Goal: Task Accomplishment & Management: Manage account settings

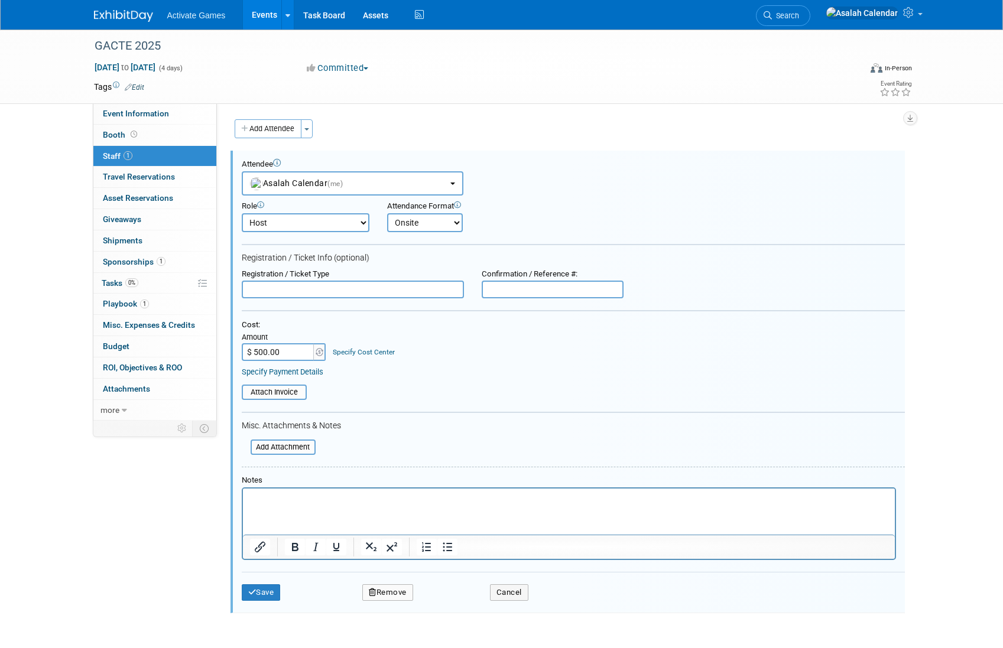
select select "e231c001-2178-42d7-9465-a5c6648ff727"
click at [168, 180] on span "Travel Reservations 0" at bounding box center [139, 176] width 72 height 9
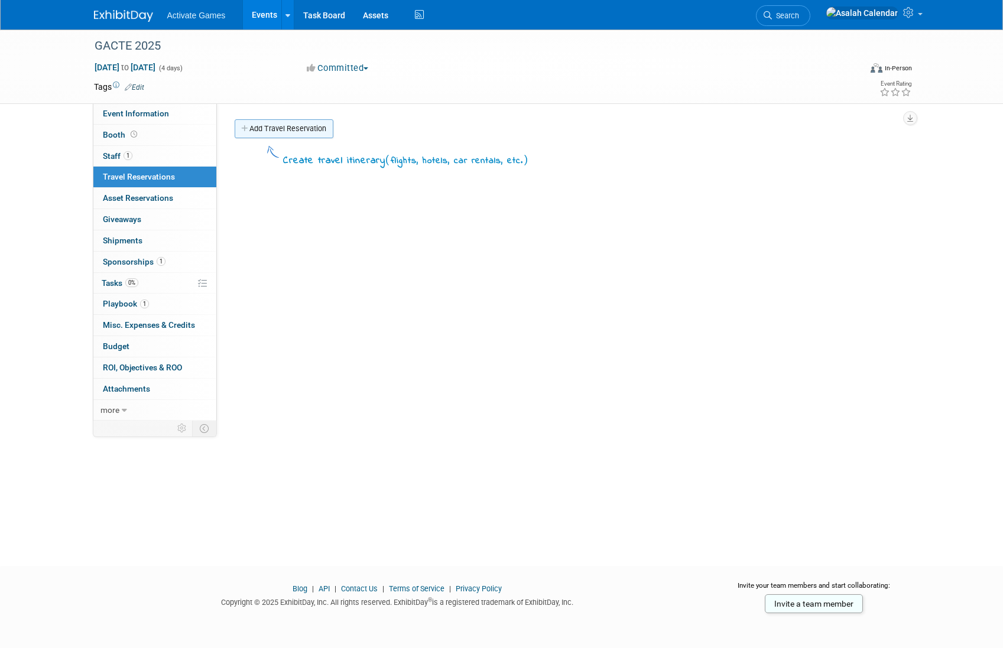
click at [295, 131] on link "Add Travel Reservation" at bounding box center [284, 128] width 99 height 19
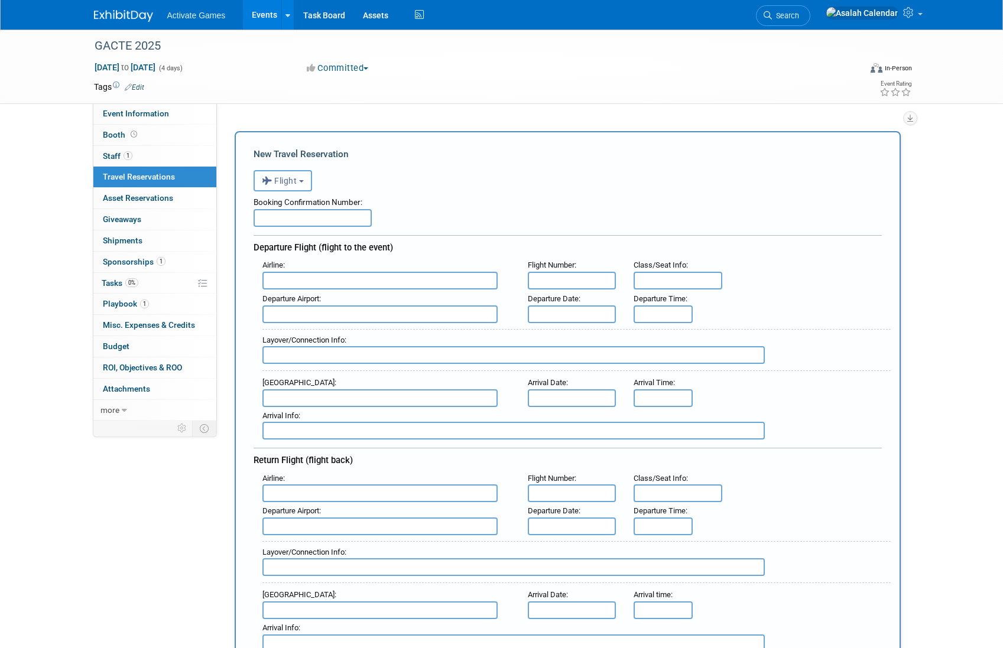
click at [297, 181] on span "Flight" at bounding box center [279, 180] width 35 height 9
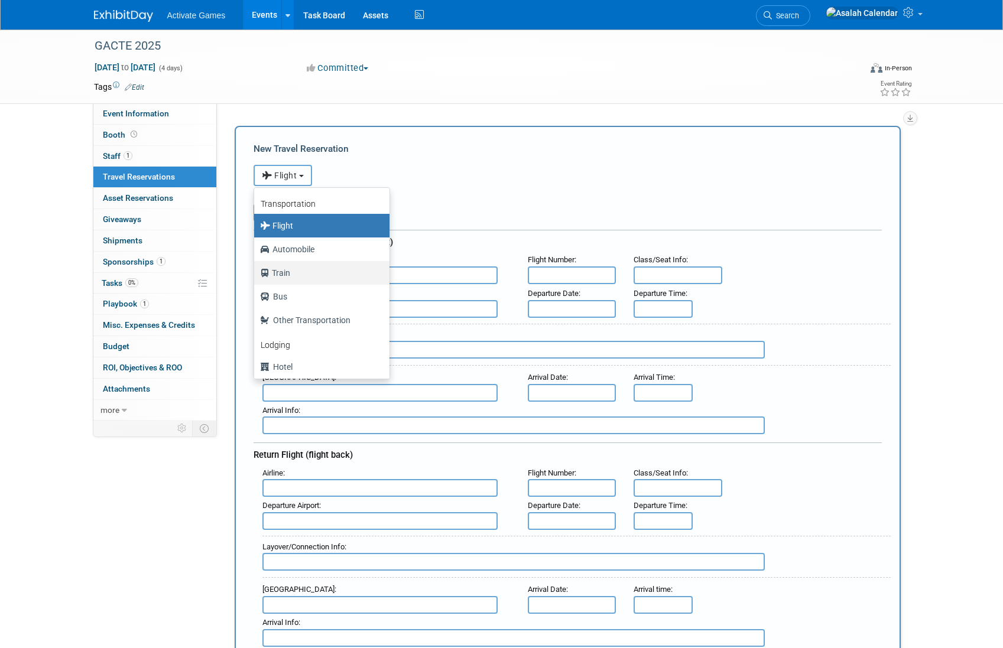
scroll to position [50, 0]
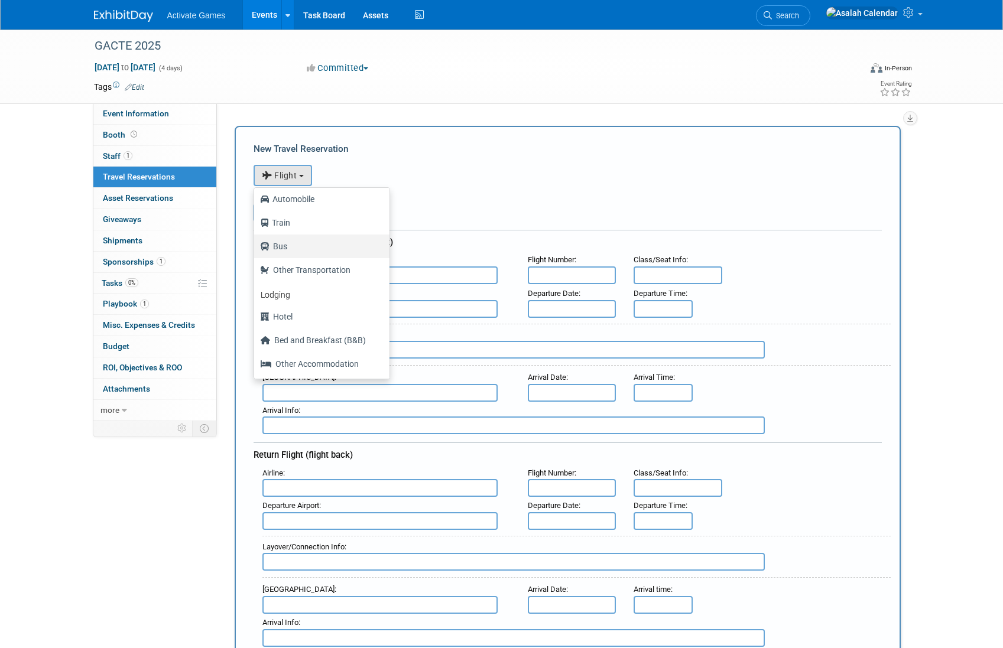
click at [329, 251] on label "Bus" at bounding box center [319, 246] width 118 height 19
click at [256, 249] on input "Bus" at bounding box center [252, 245] width 8 height 8
select select "3"
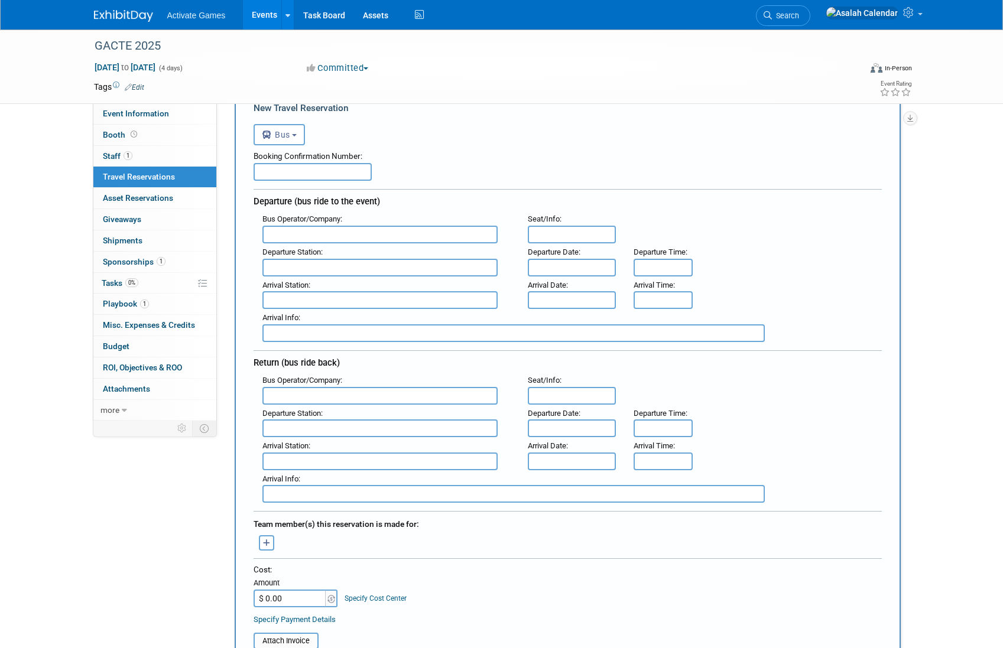
scroll to position [0, 0]
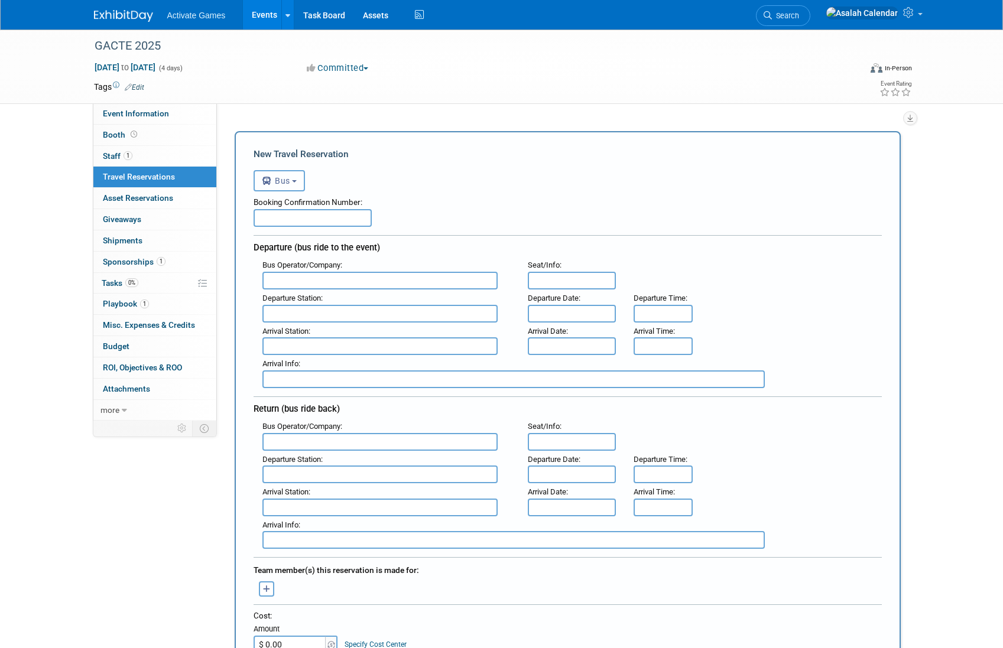
click at [297, 182] on b "button" at bounding box center [294, 181] width 5 height 2
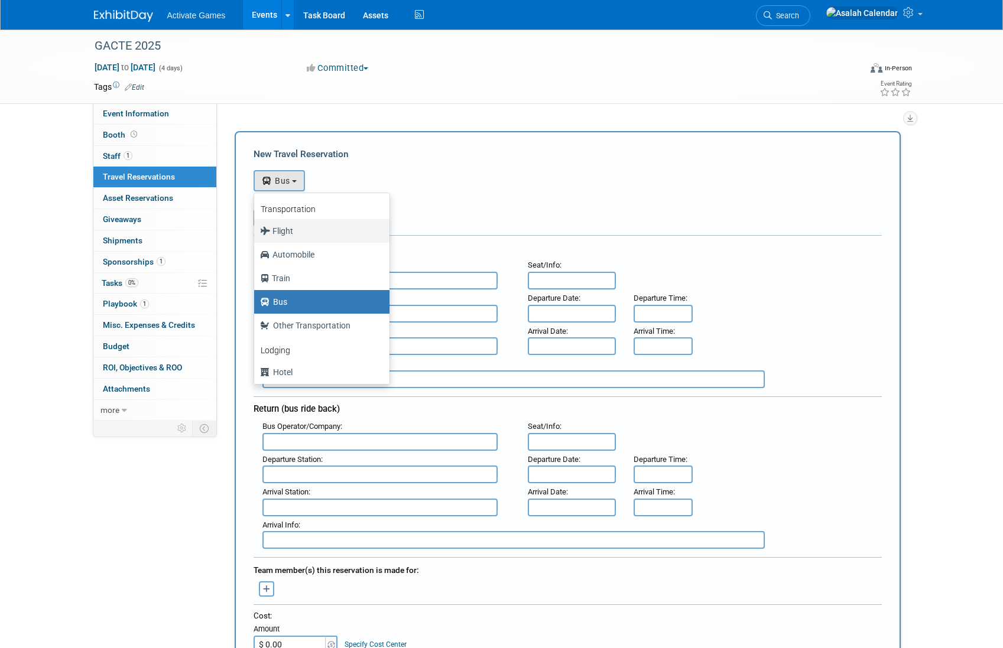
click at [291, 229] on label "Flight" at bounding box center [319, 231] width 118 height 19
click at [256, 229] on input "Flight" at bounding box center [252, 230] width 8 height 8
radio input "true"
select select "1"
radio input "false"
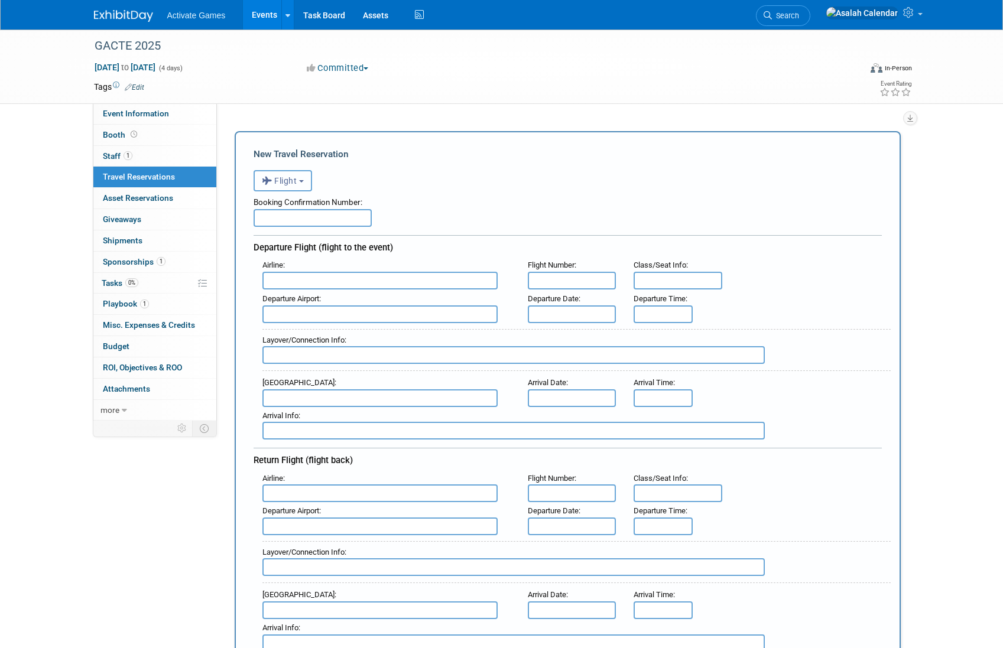
click at [299, 189] on button "Flight" at bounding box center [283, 180] width 59 height 21
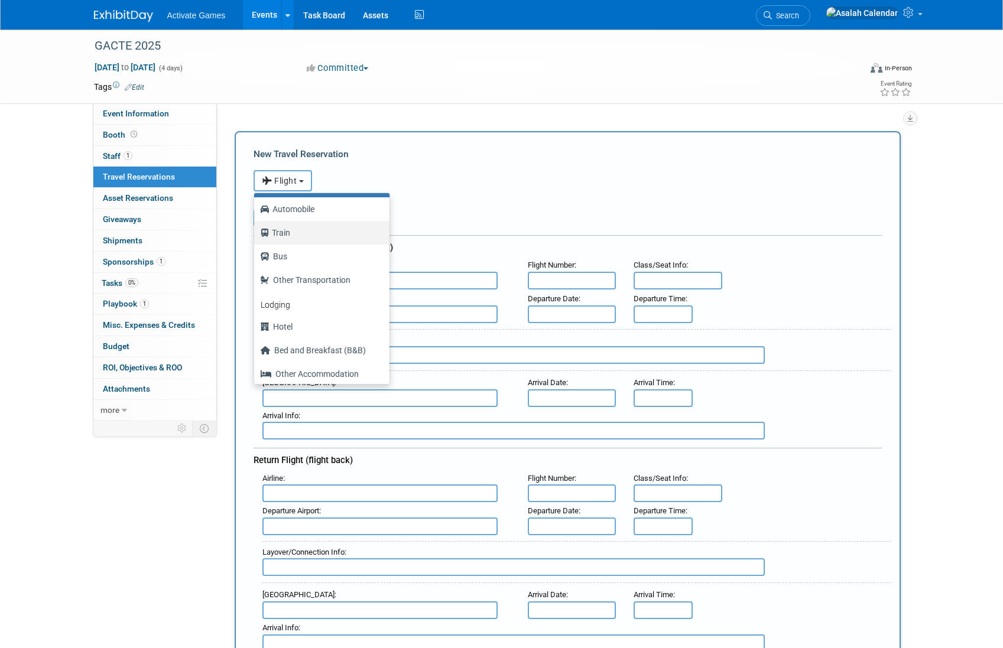
scroll to position [50, 0]
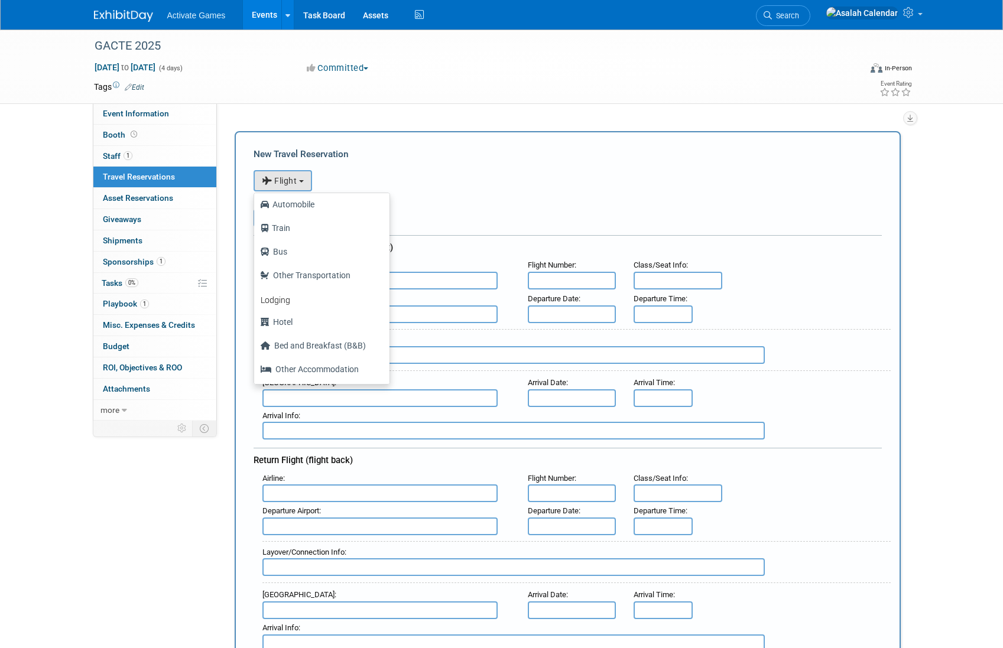
click at [389, 113] on div "Event Website: Edit Event Venue Name: Specify event venue name Event Venue Addr…" at bounding box center [563, 261] width 693 height 317
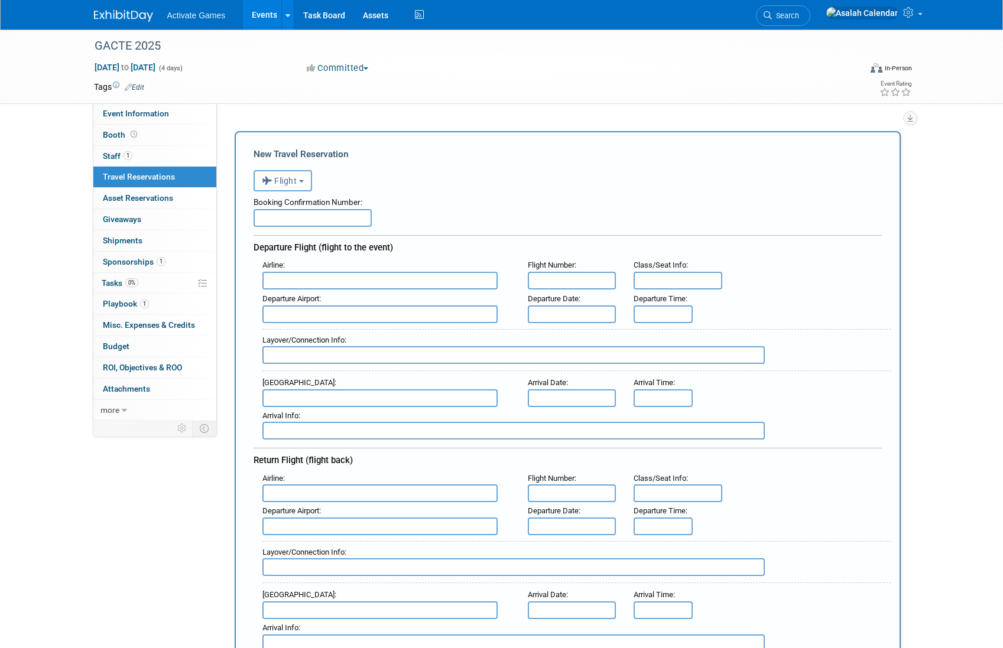
click at [310, 183] on button "Flight" at bounding box center [283, 180] width 59 height 21
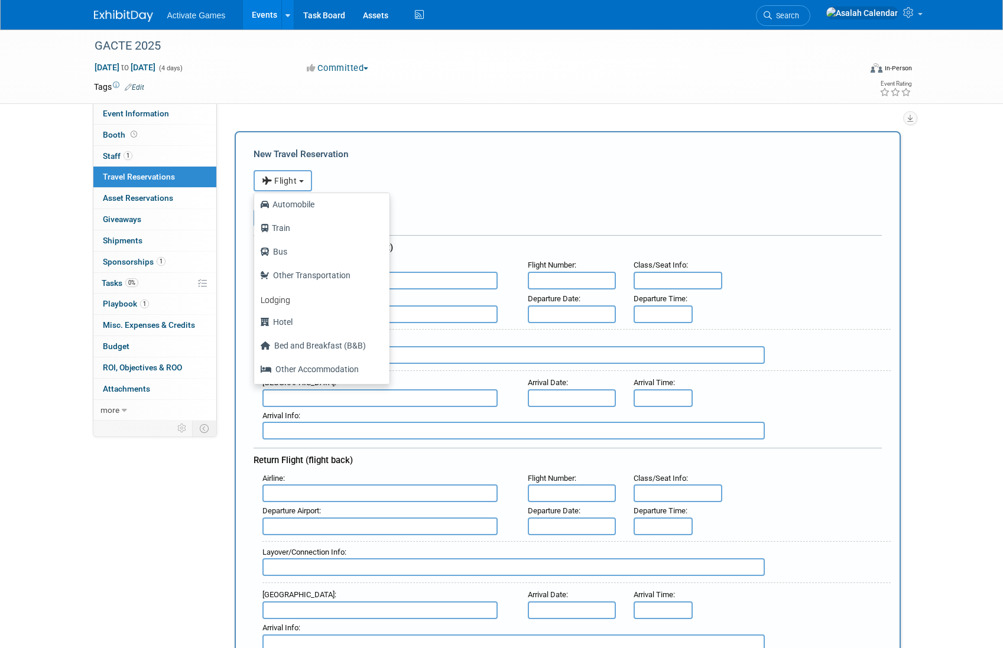
scroll to position [15, 0]
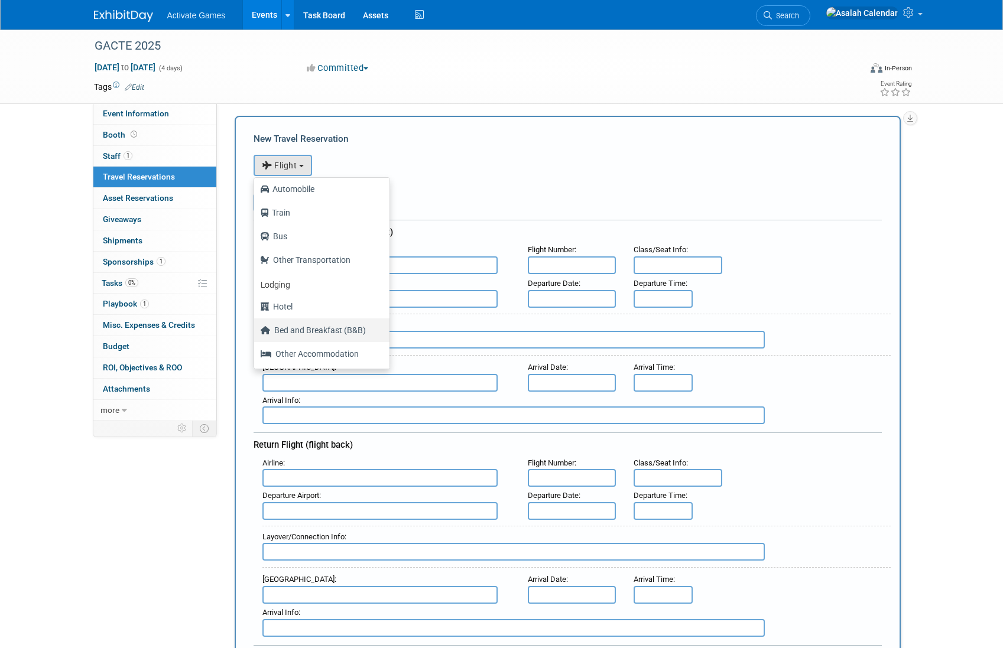
click at [320, 329] on label "Bed and Breakfast (B&B)" at bounding box center [319, 330] width 118 height 19
click at [256, 329] on input "Bed and Breakfast (B&B)" at bounding box center [252, 329] width 8 height 8
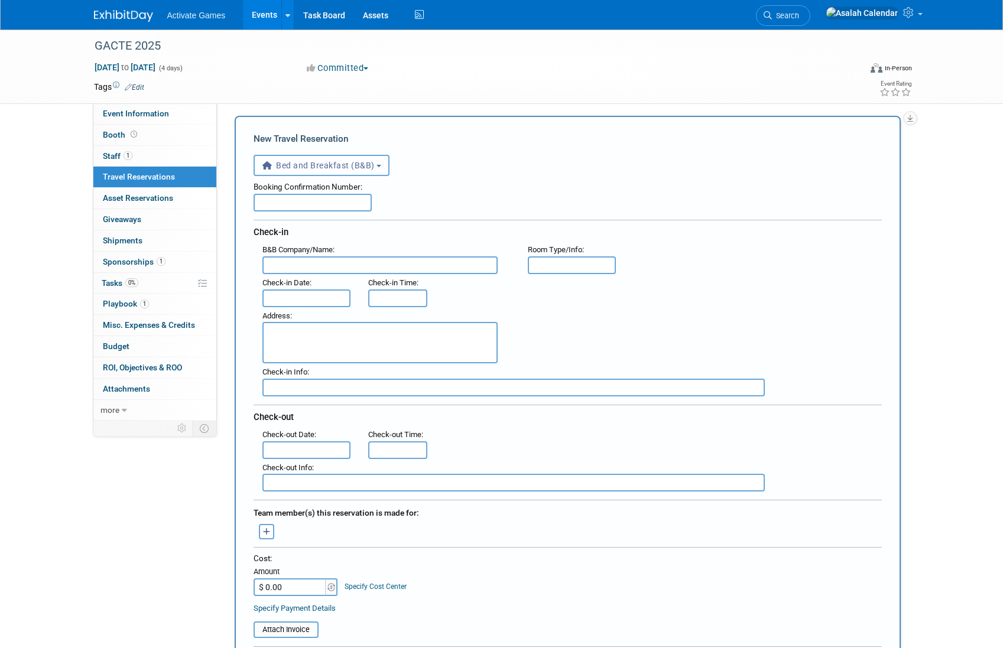
click at [381, 167] on b "button" at bounding box center [378, 166] width 5 height 2
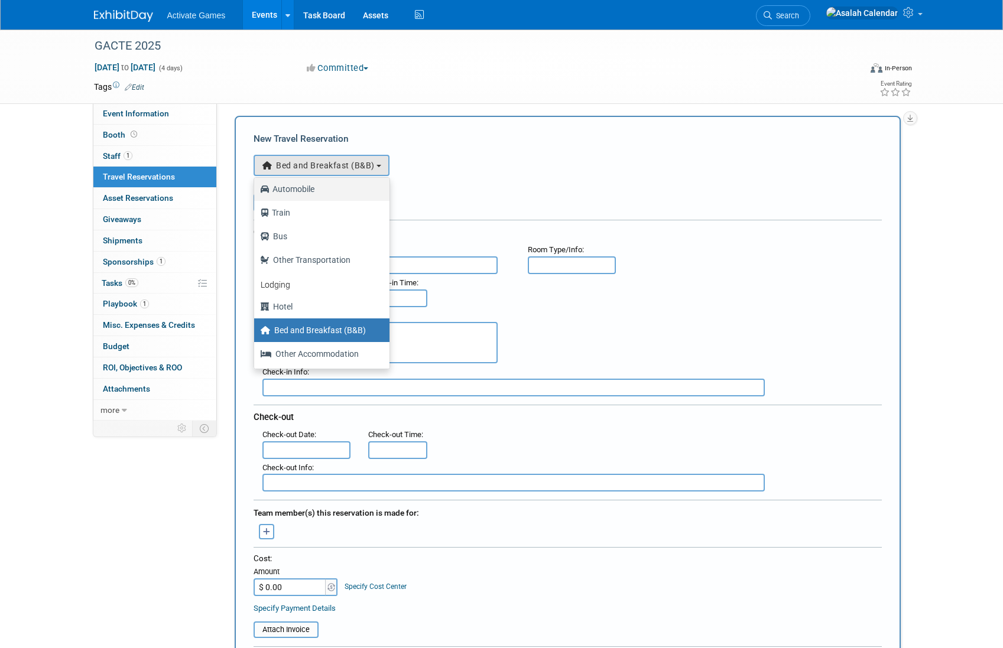
click at [353, 190] on label "Automobile" at bounding box center [319, 189] width 118 height 19
click at [256, 190] on input "Automobile" at bounding box center [252, 188] width 8 height 8
select select "4"
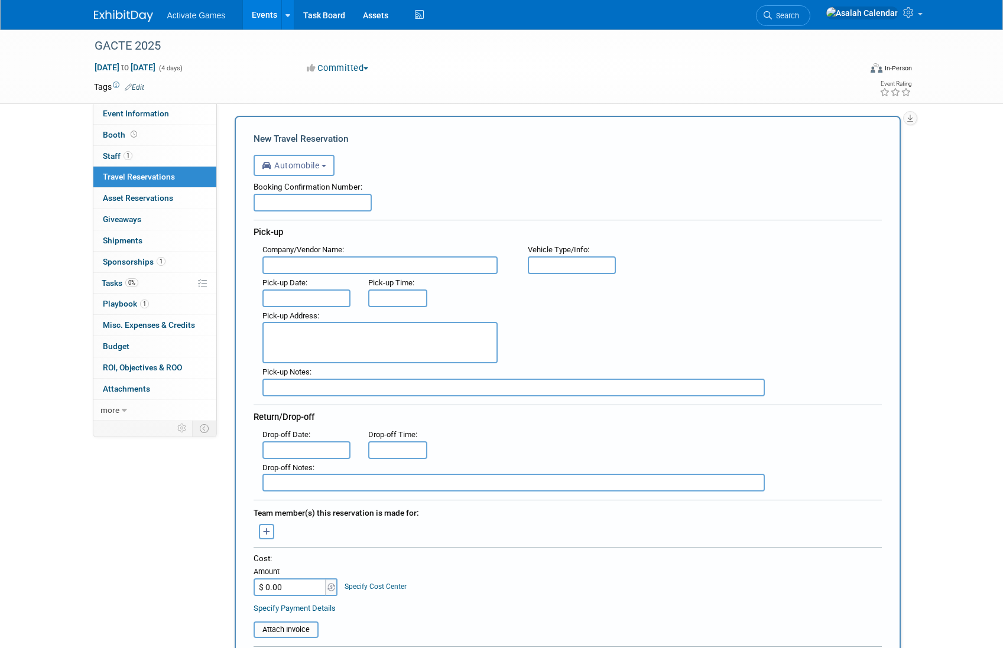
click at [424, 156] on div "<i class="fas fa-plane" style="padding: 6px 4px 6px 1px;"></i> Flight <i class=…" at bounding box center [568, 164] width 628 height 24
click at [321, 161] on button "Automobile" at bounding box center [294, 165] width 81 height 21
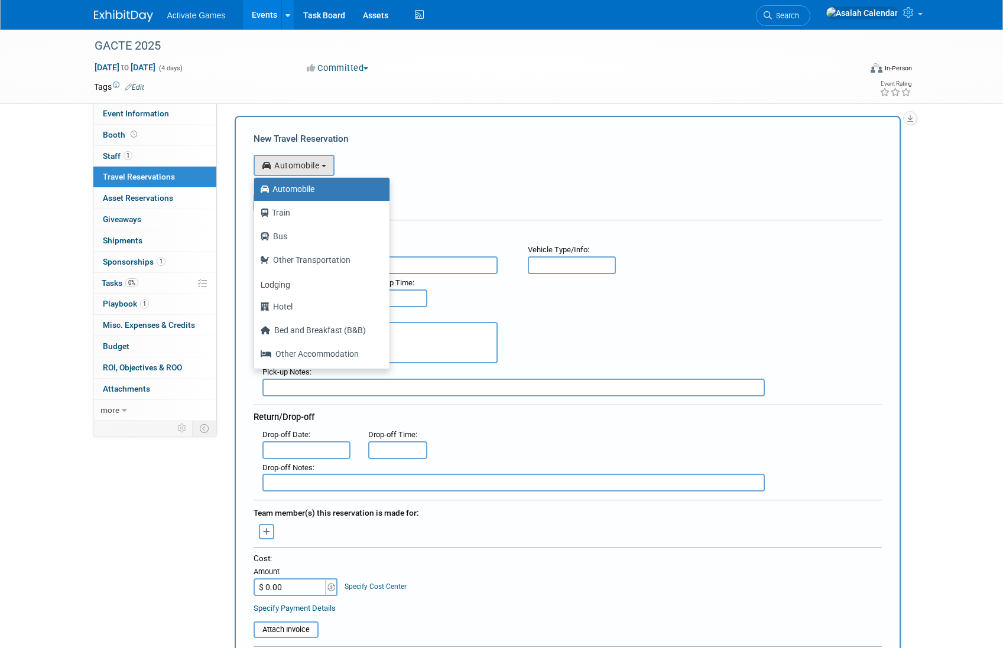
click at [391, 147] on div "New Travel Reservation <i class="fas fa-plane" style="padding: 6px 4px 6px 1px;…" at bounding box center [568, 485] width 666 height 739
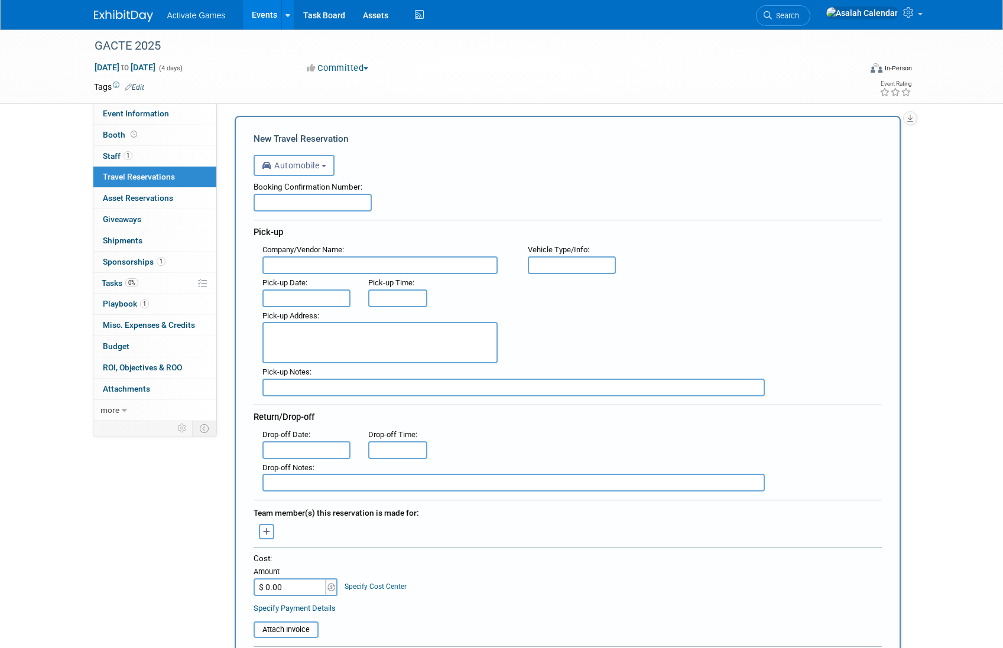
click at [391, 147] on div "New Travel Reservation <i class="fas fa-plane" style="padding: 6px 4px 6px 1px;…" at bounding box center [568, 485] width 666 height 739
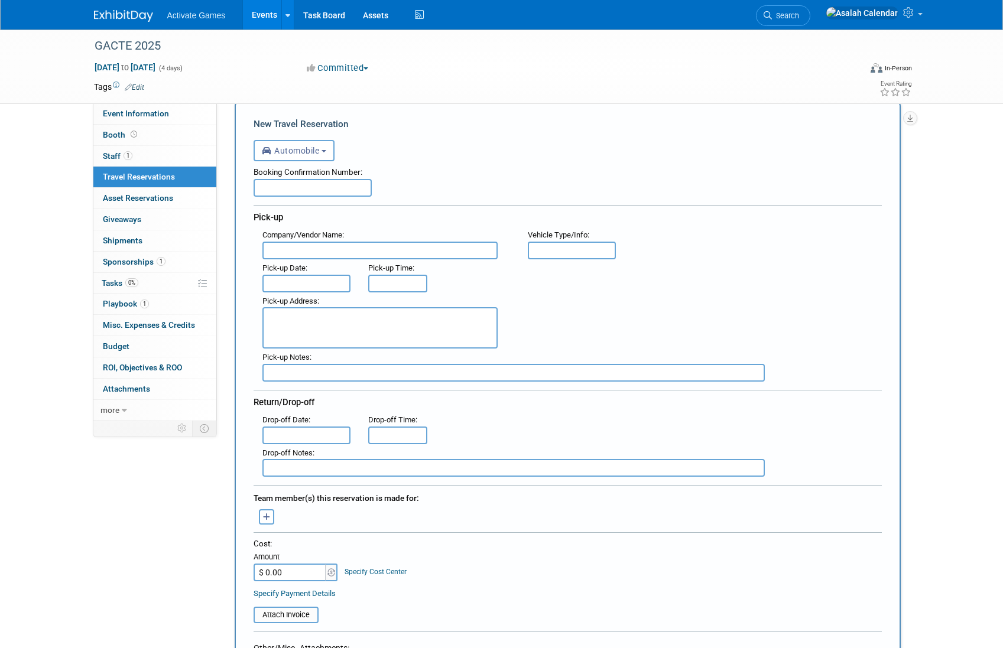
scroll to position [0, 0]
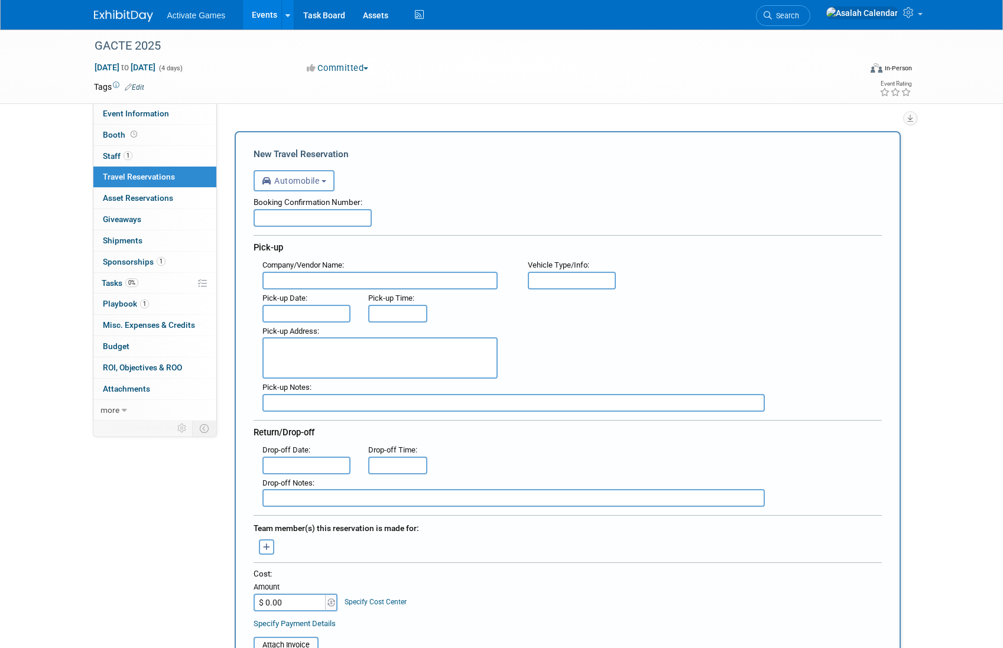
click at [329, 182] on button "Automobile" at bounding box center [294, 180] width 81 height 21
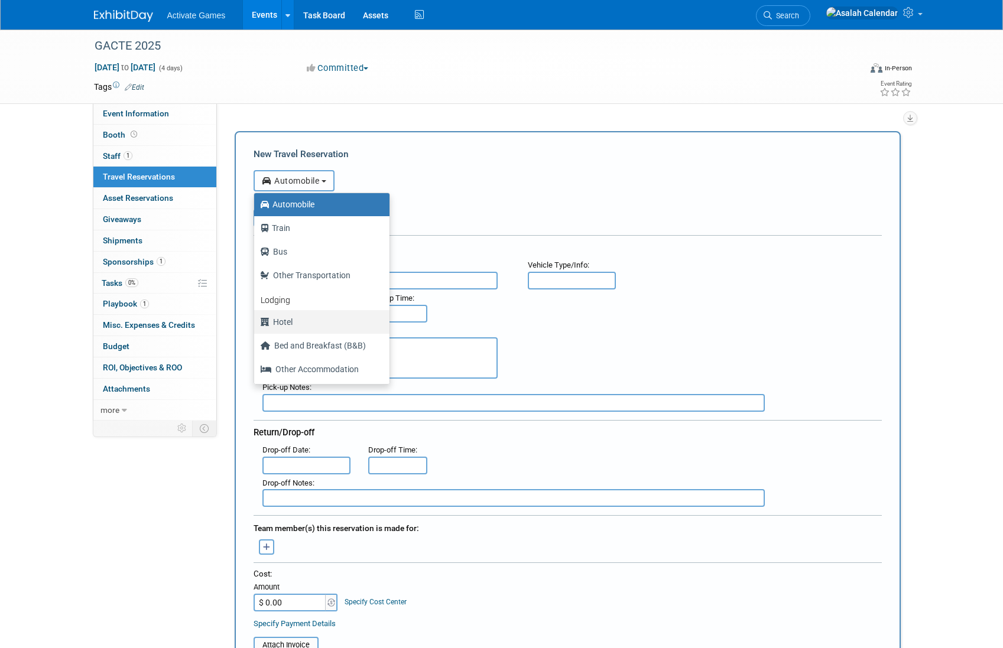
scroll to position [16, 0]
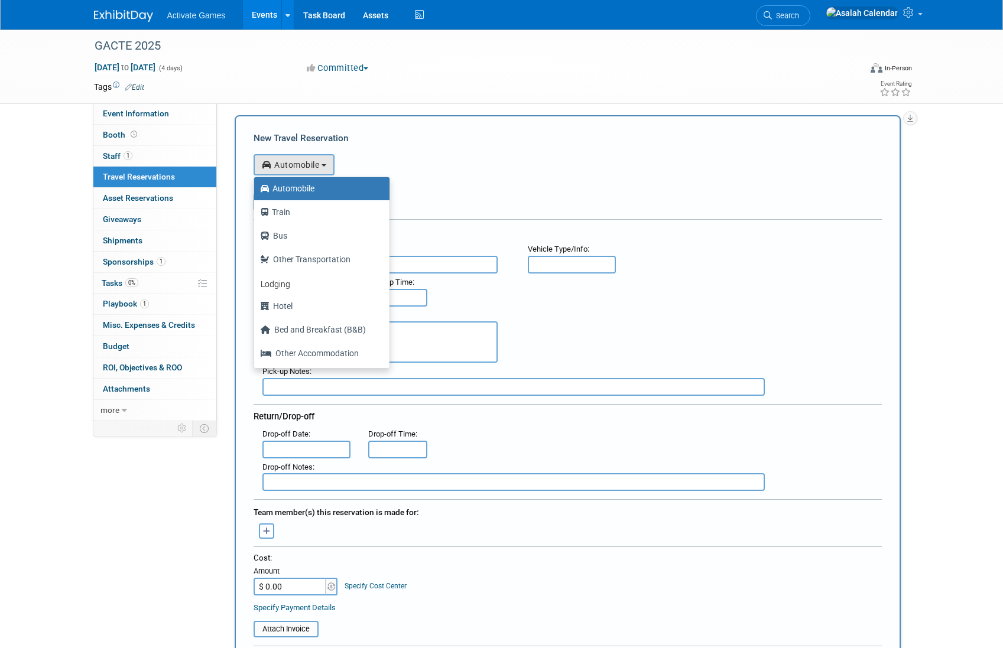
click at [466, 168] on div "<i class="fas fa-plane" style="padding: 6px 4px 6px 1px;"></i> Flight <i class=…" at bounding box center [568, 163] width 628 height 24
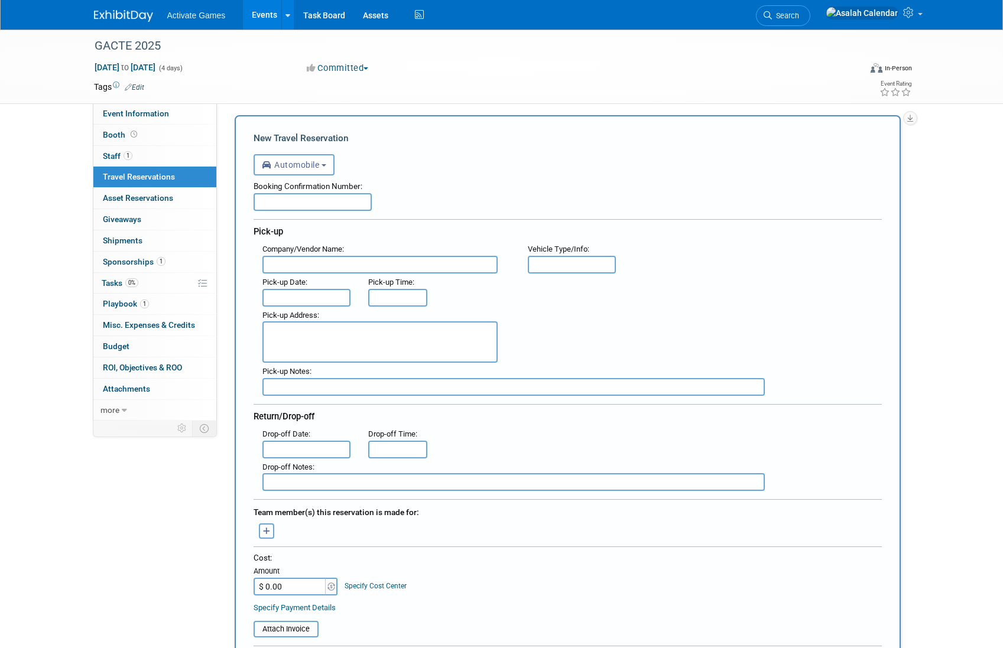
click at [433, 165] on div "<i class="fas fa-plane" style="padding: 6px 4px 6px 1px;"></i> Flight <i class=…" at bounding box center [568, 163] width 628 height 24
